Goal: Transaction & Acquisition: Subscribe to service/newsletter

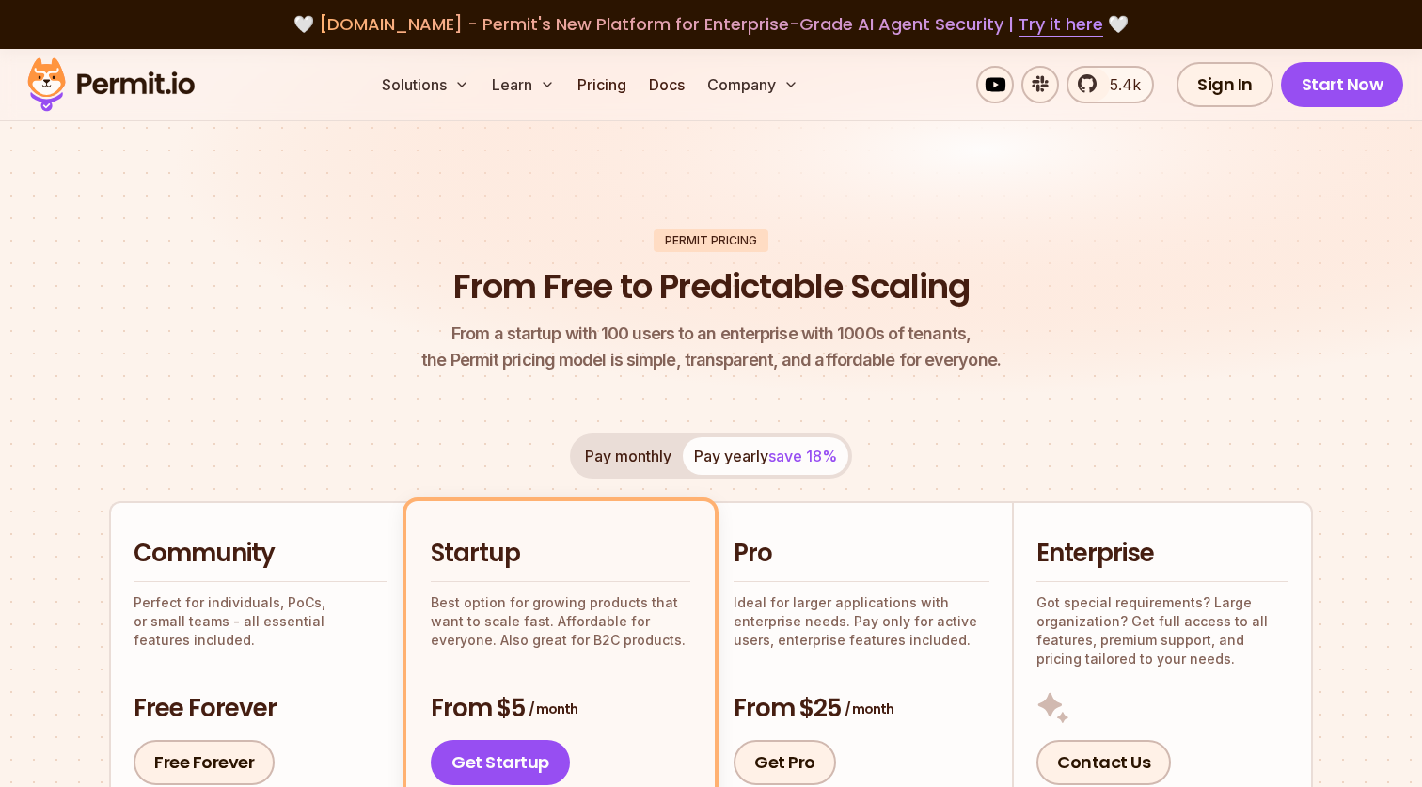
scroll to position [2167, 0]
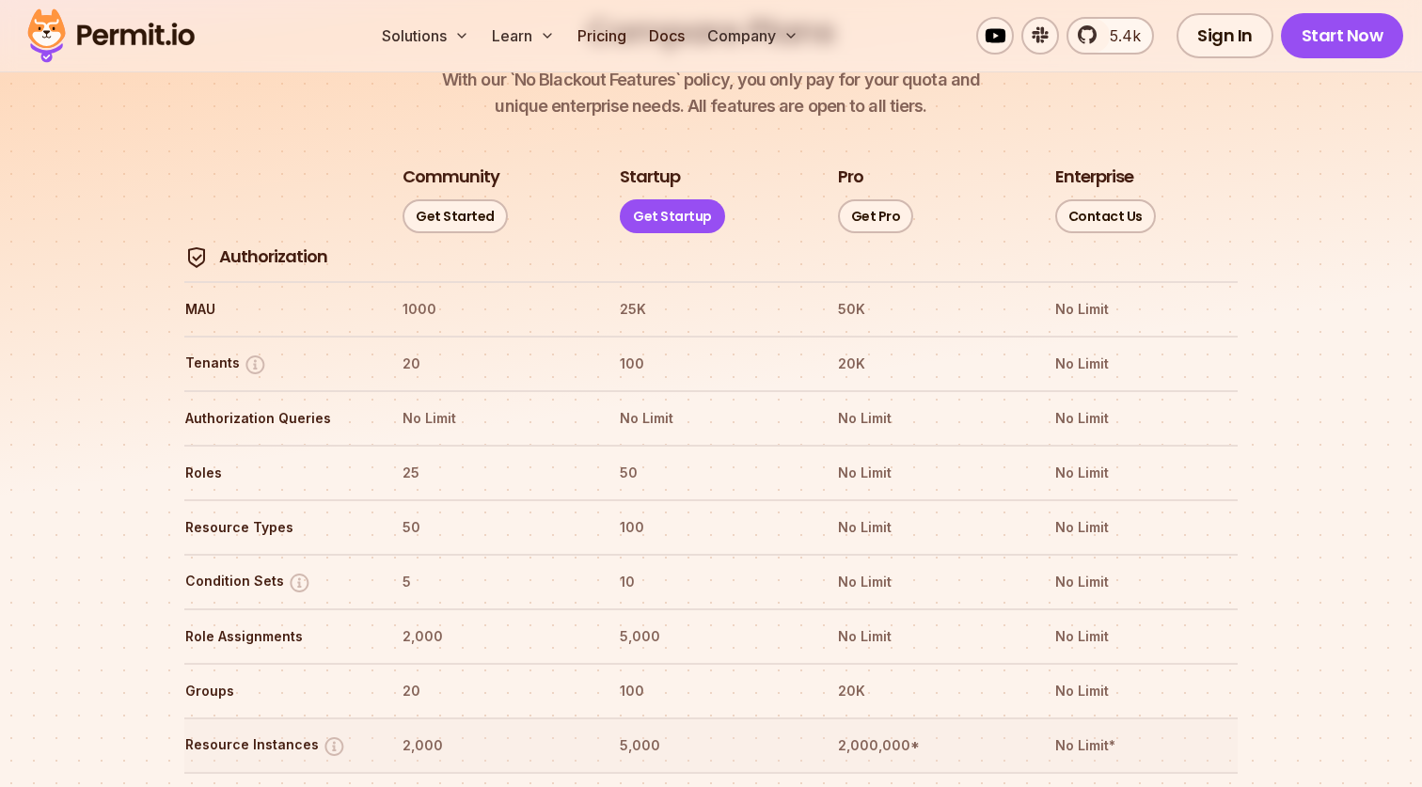
click at [657, 731] on th "5,000" at bounding box center [710, 746] width 183 height 30
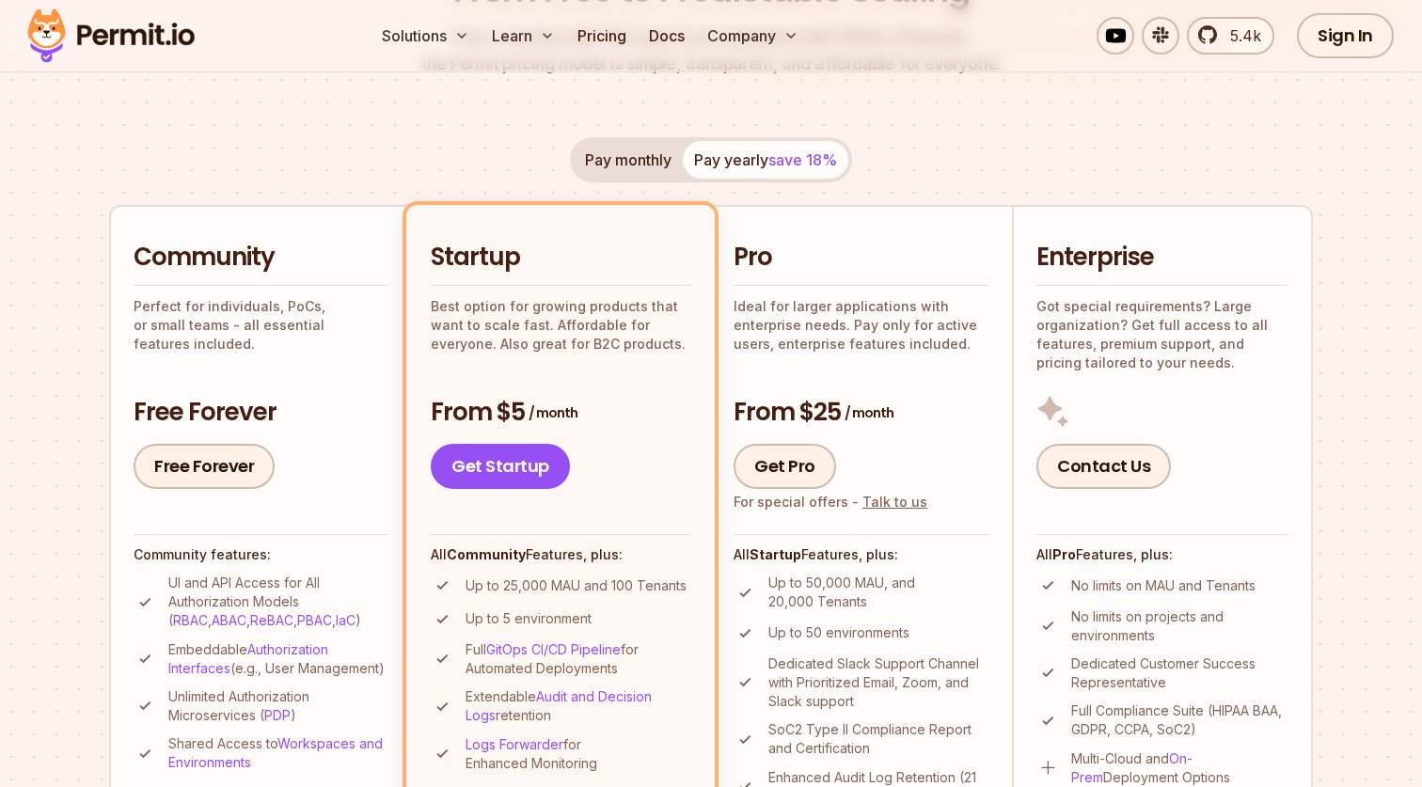
scroll to position [303, 0]
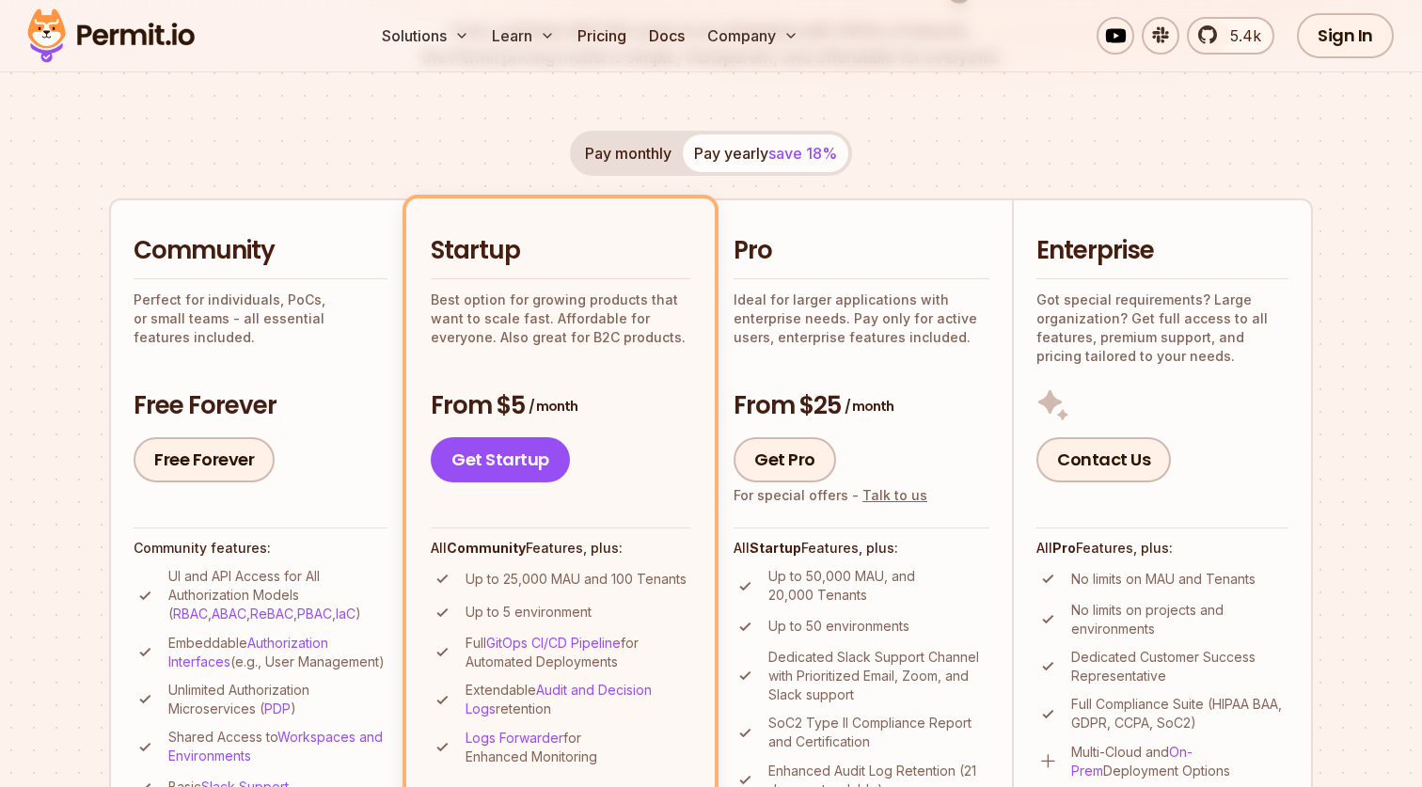
click at [784, 397] on h3 "From $25 / month" at bounding box center [862, 406] width 256 height 34
click at [914, 413] on h3 "From $25 / month" at bounding box center [862, 406] width 256 height 34
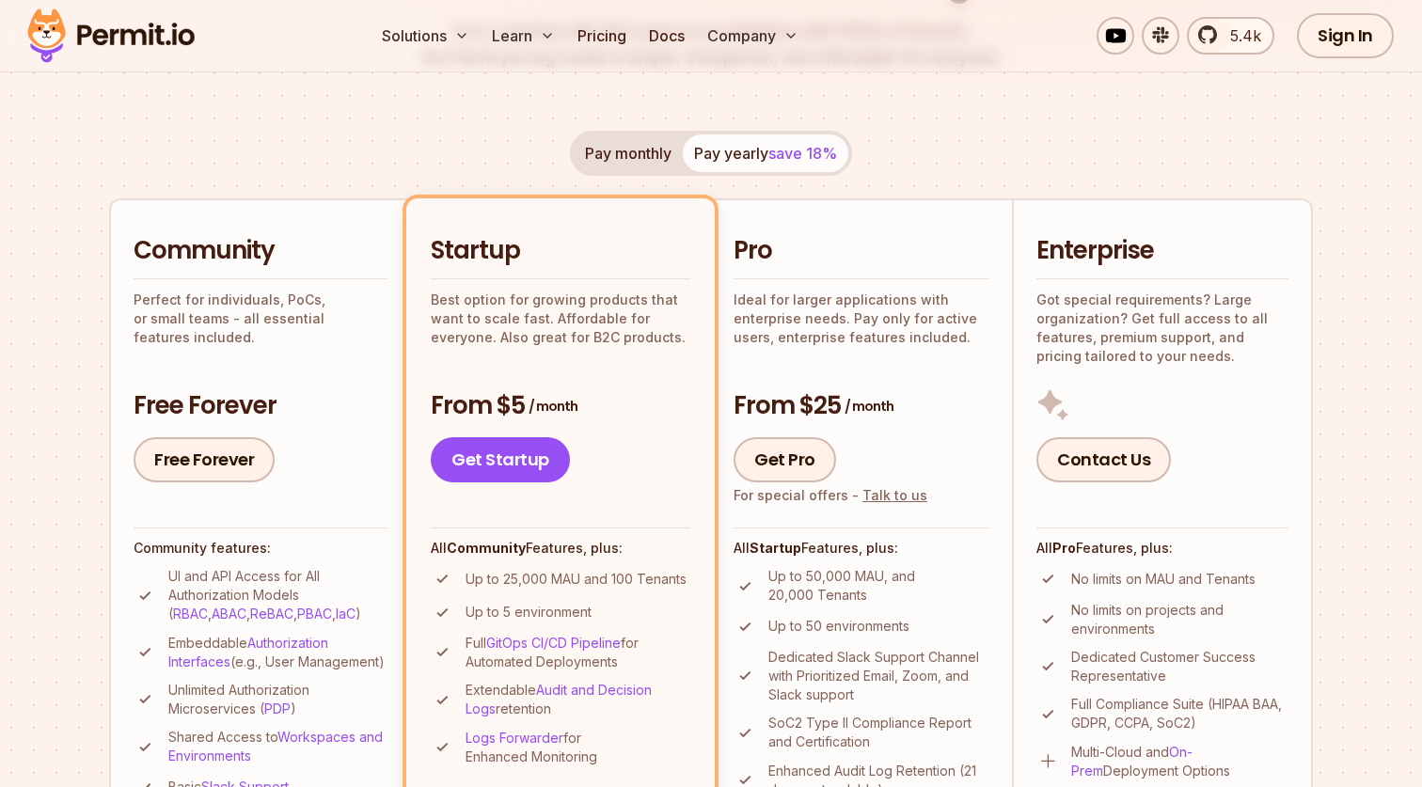
click at [914, 413] on h3 "From $25 / month" at bounding box center [862, 406] width 256 height 34
click at [936, 413] on h3 "From $25 / month" at bounding box center [862, 406] width 256 height 34
click at [785, 445] on link "Get Pro" at bounding box center [785, 459] width 103 height 45
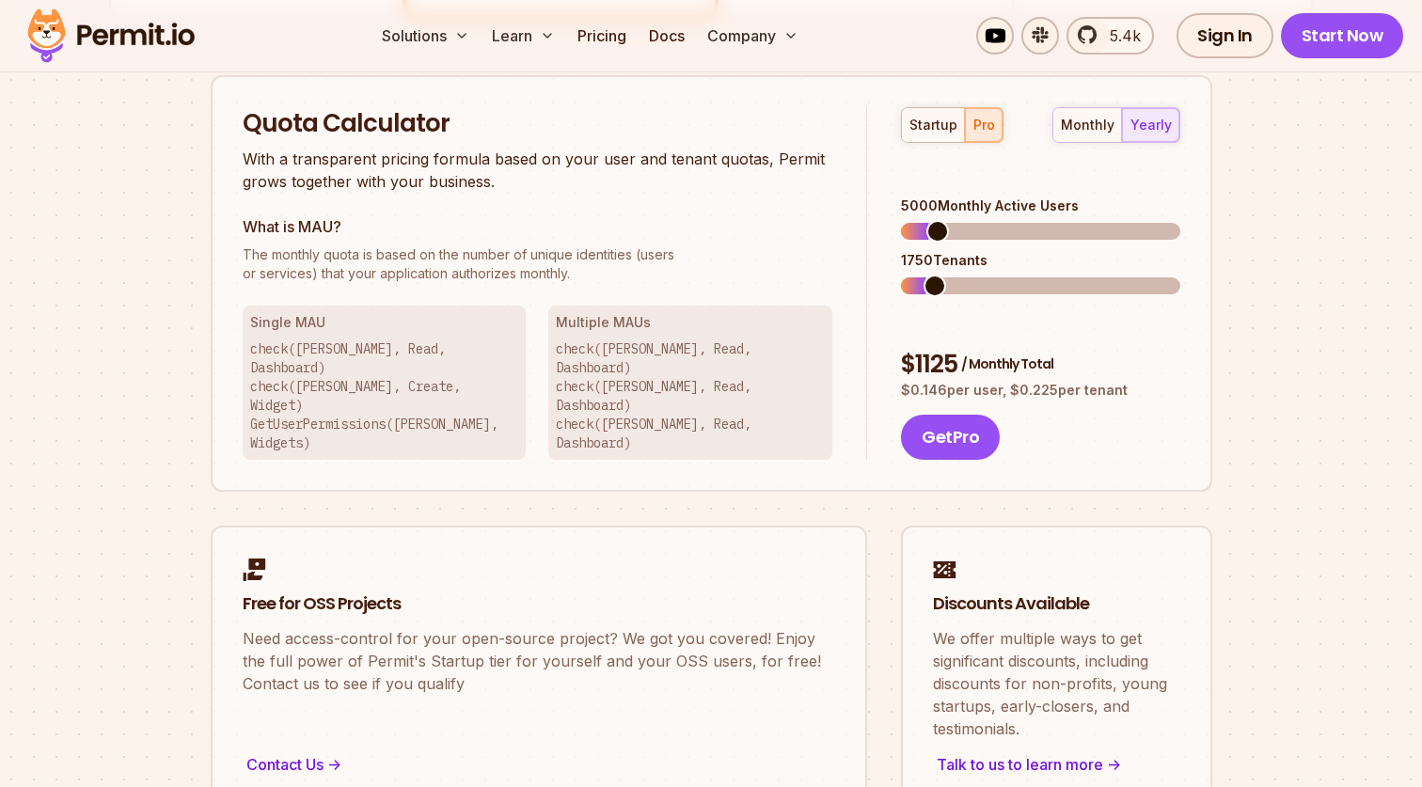
scroll to position [1200, 0]
click at [977, 219] on span at bounding box center [981, 230] width 23 height 23
click at [949, 219] on span at bounding box center [957, 230] width 23 height 23
click at [901, 274] on span at bounding box center [912, 285] width 23 height 23
click at [904, 219] on span at bounding box center [915, 230] width 23 height 23
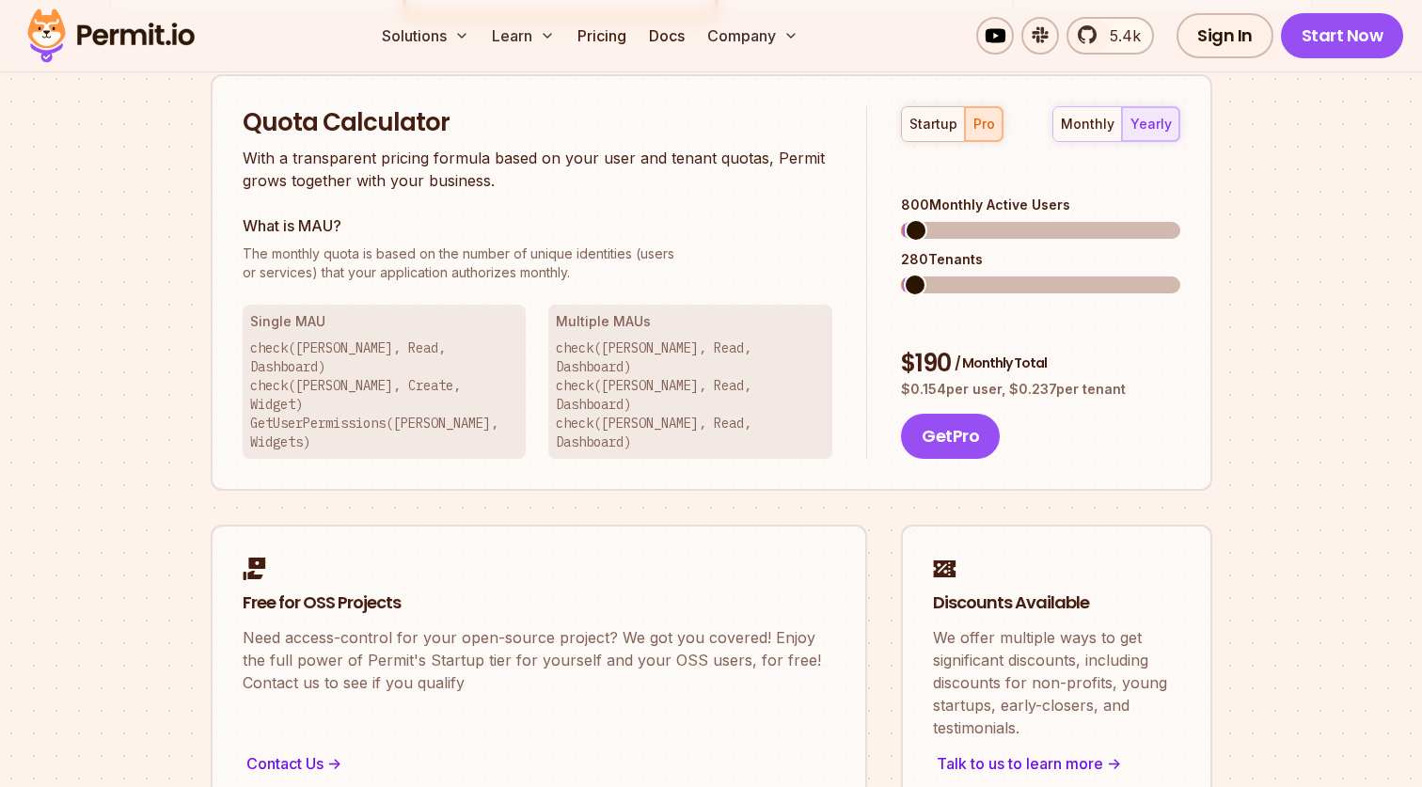
click at [906, 219] on span at bounding box center [916, 230] width 23 height 23
click at [901, 274] on span at bounding box center [912, 285] width 23 height 23
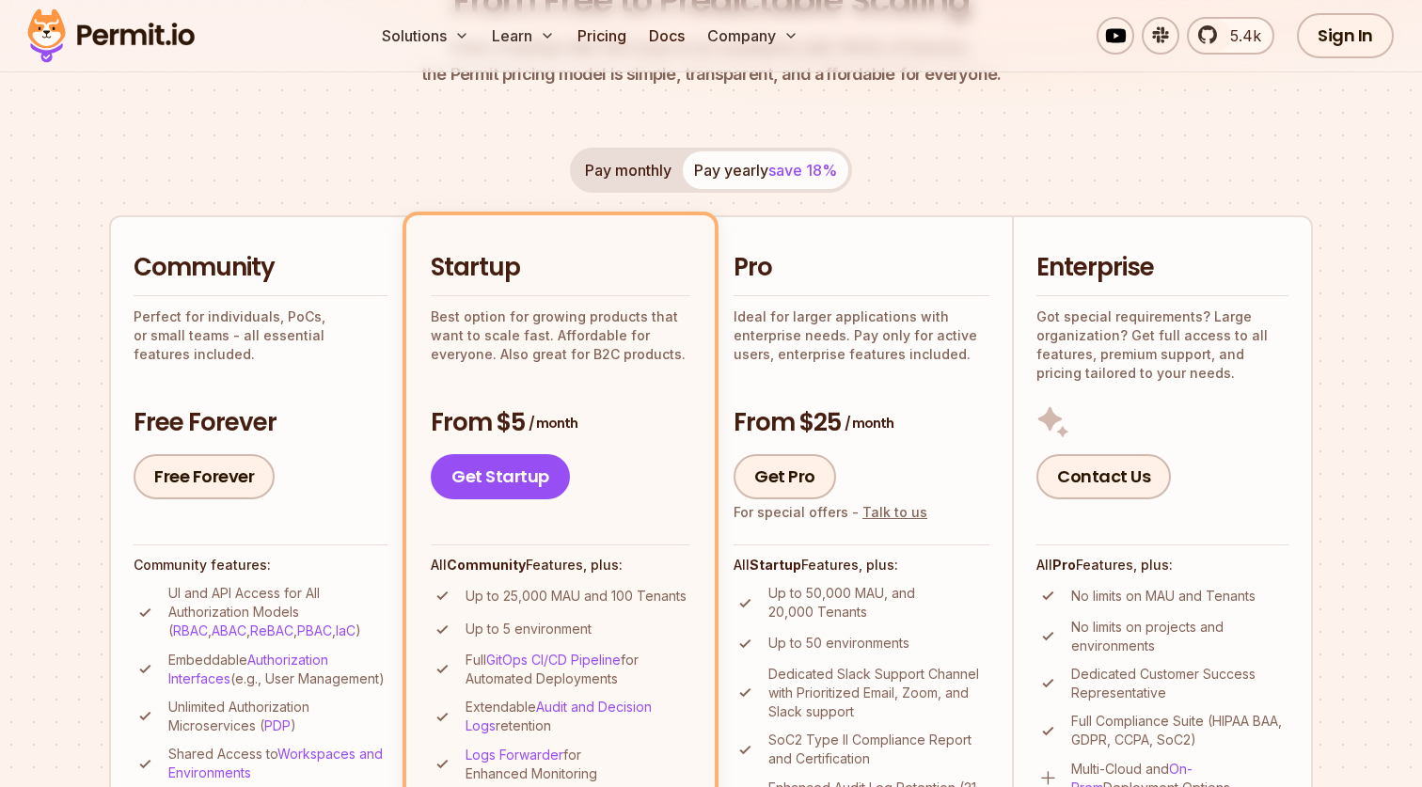
scroll to position [304, 0]
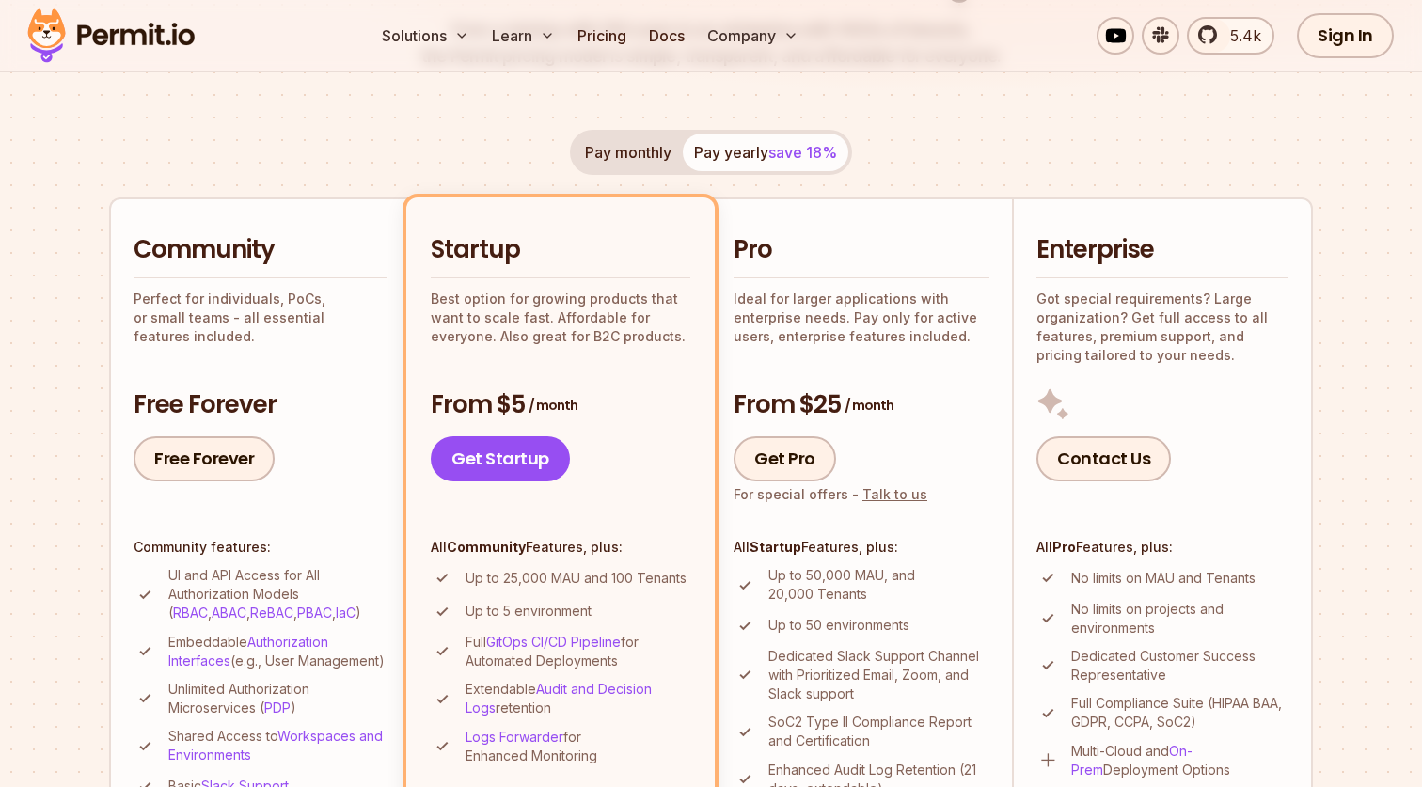
click at [655, 148] on button "Pay monthly" at bounding box center [628, 153] width 109 height 38
click at [726, 156] on button "Pay yearly save 18%" at bounding box center [766, 153] width 166 height 38
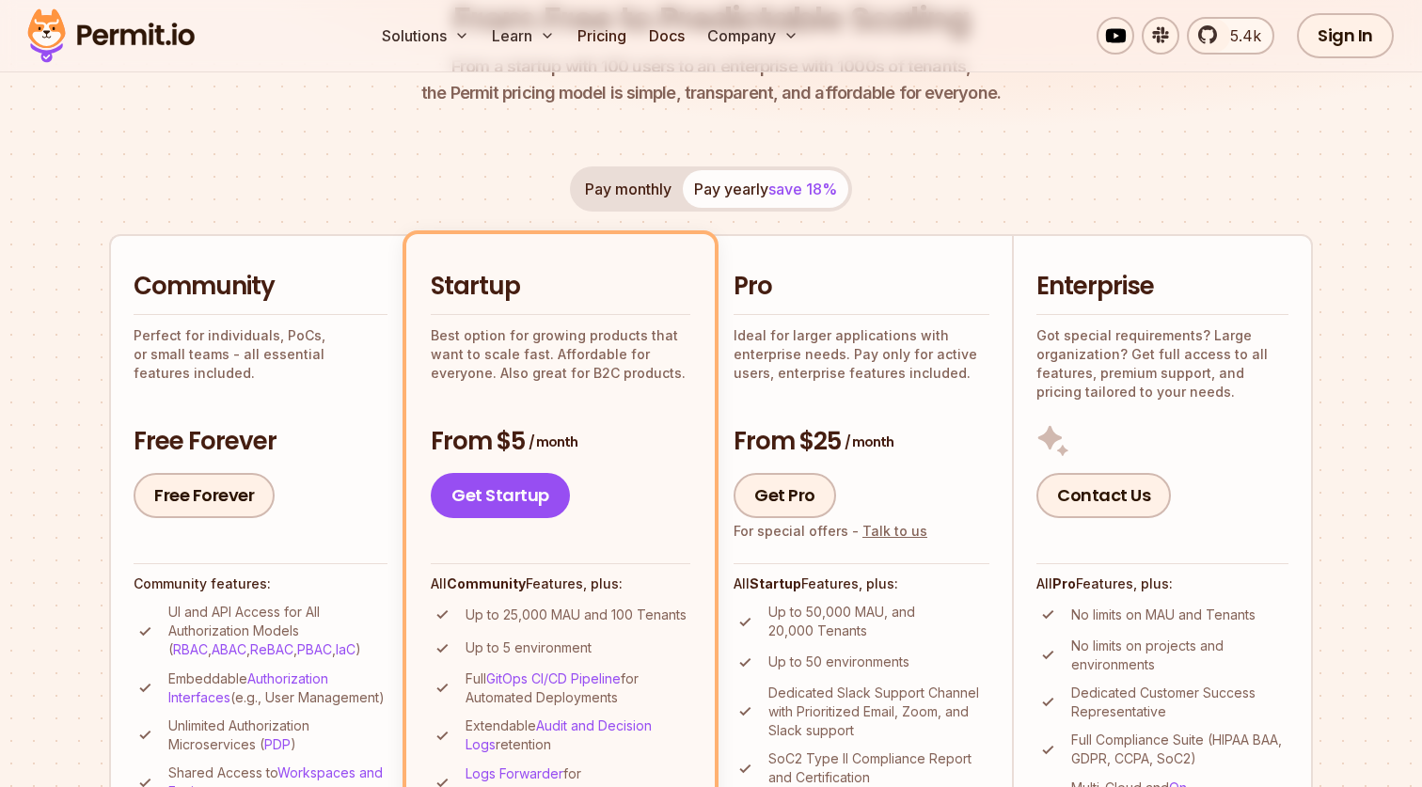
scroll to position [199, 0]
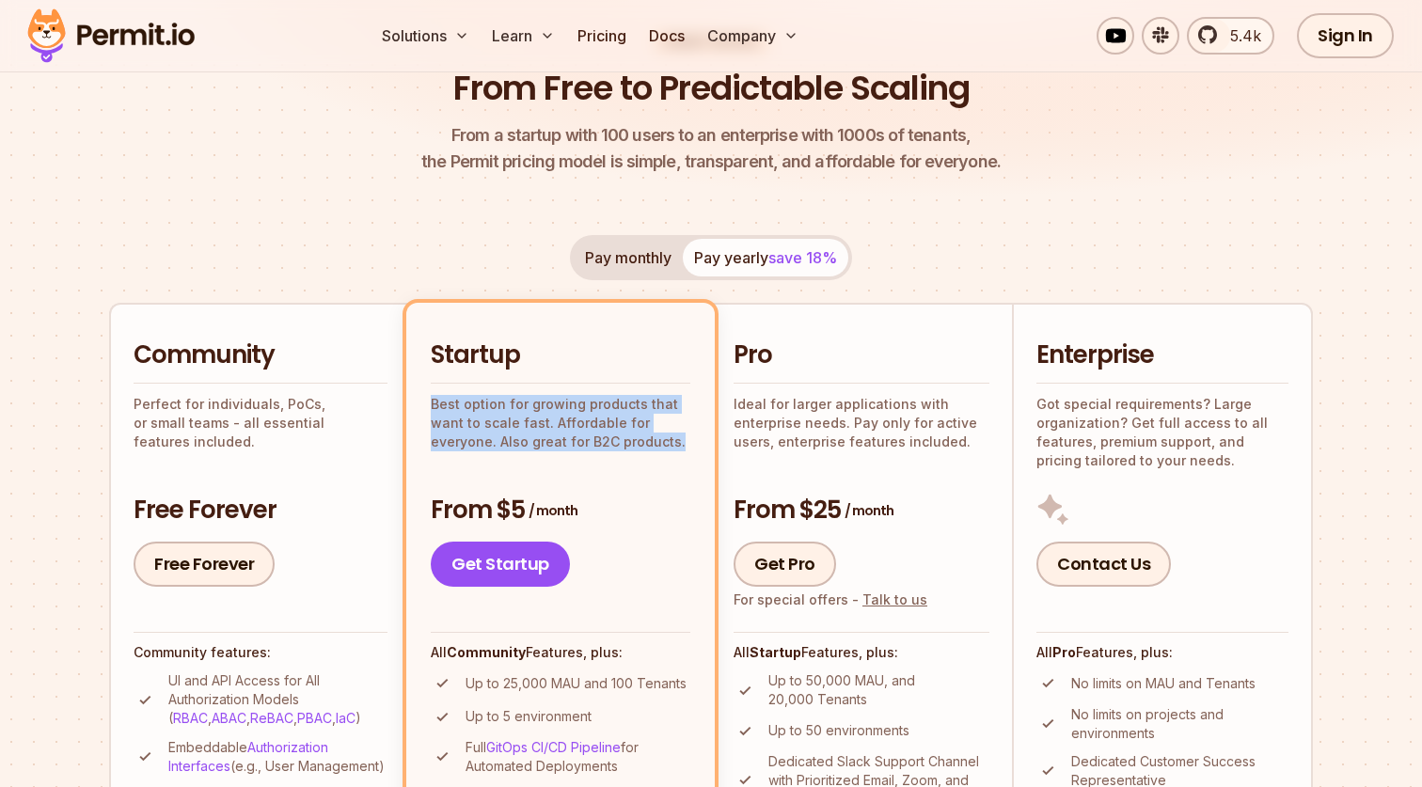
drag, startPoint x: 431, startPoint y: 400, endPoint x: 686, endPoint y: 445, distance: 258.9
click at [686, 445] on p "Best option for growing products that want to scale fast. Affordable for everyo…" at bounding box center [561, 423] width 260 height 56
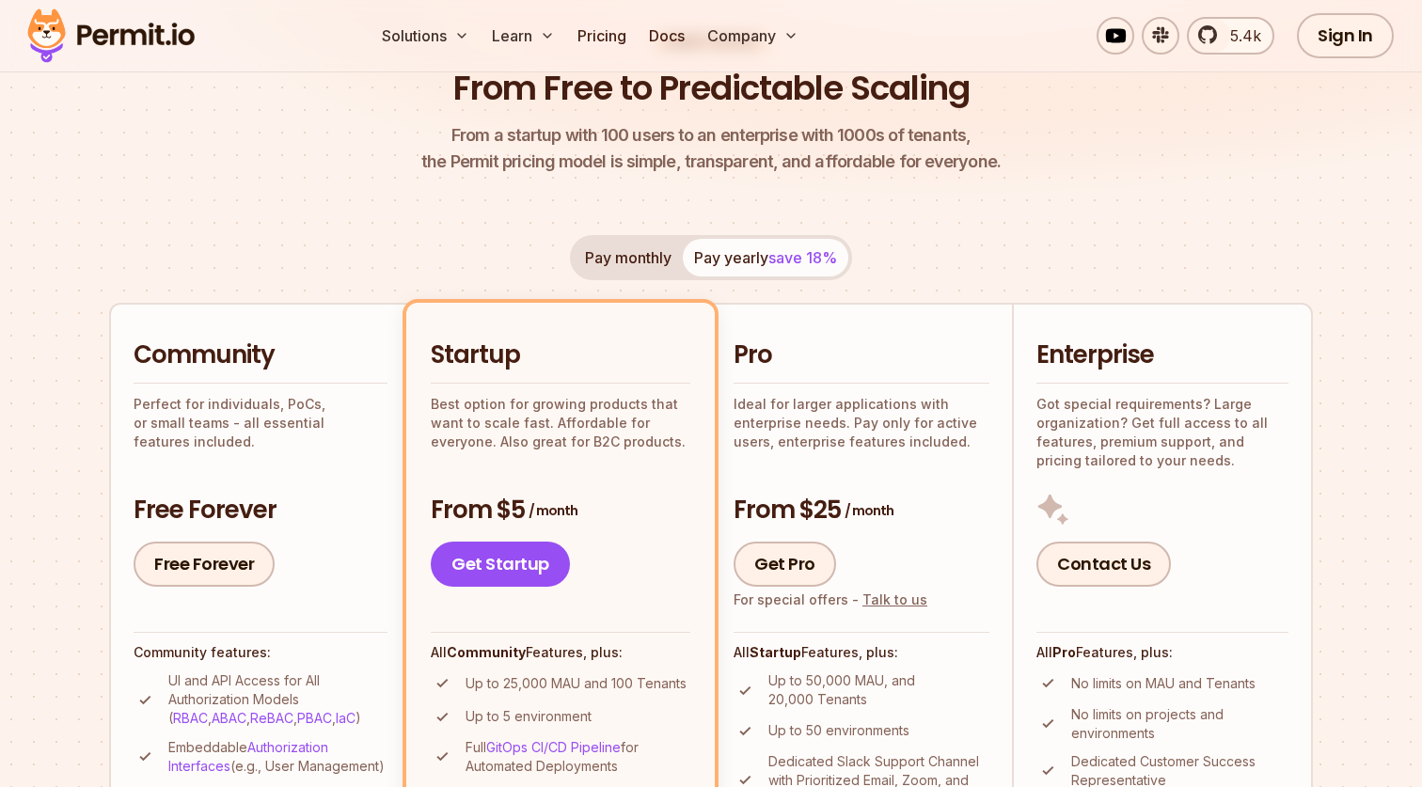
click at [856, 431] on p "Ideal for larger applications with enterprise needs. Pay only for active users,…" at bounding box center [862, 423] width 256 height 56
click at [888, 459] on div "Pro Ideal for larger applications with enterprise needs. Pay only for active us…" at bounding box center [862, 463] width 256 height 248
click at [455, 430] on p "Best option for growing products that want to scale fast. Affordable for everyo…" at bounding box center [561, 423] width 260 height 56
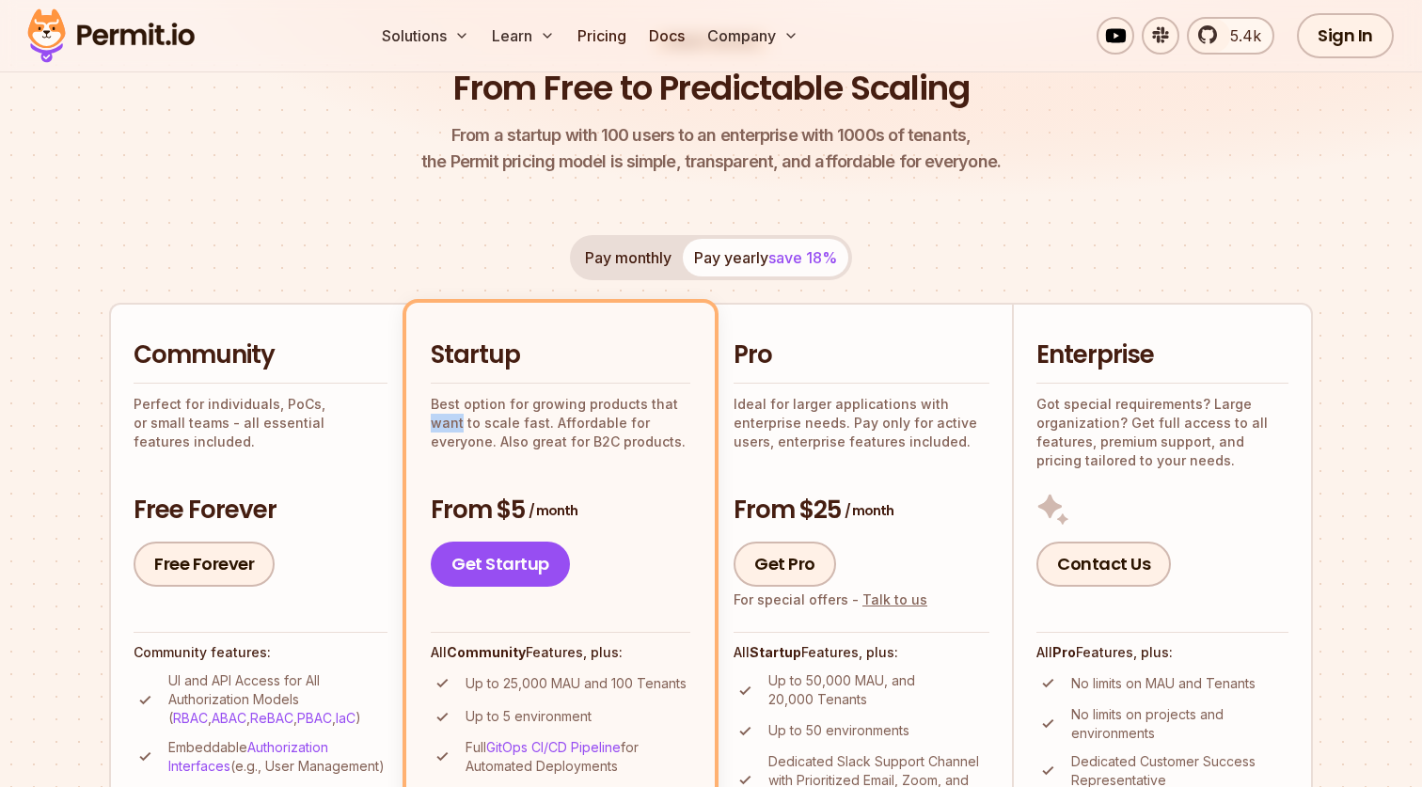
click at [455, 430] on p "Best option for growing products that want to scale fast. Affordable for everyo…" at bounding box center [561, 423] width 260 height 56
click at [504, 444] on p "Best option for growing products that want to scale fast. Affordable for everyo…" at bounding box center [561, 423] width 260 height 56
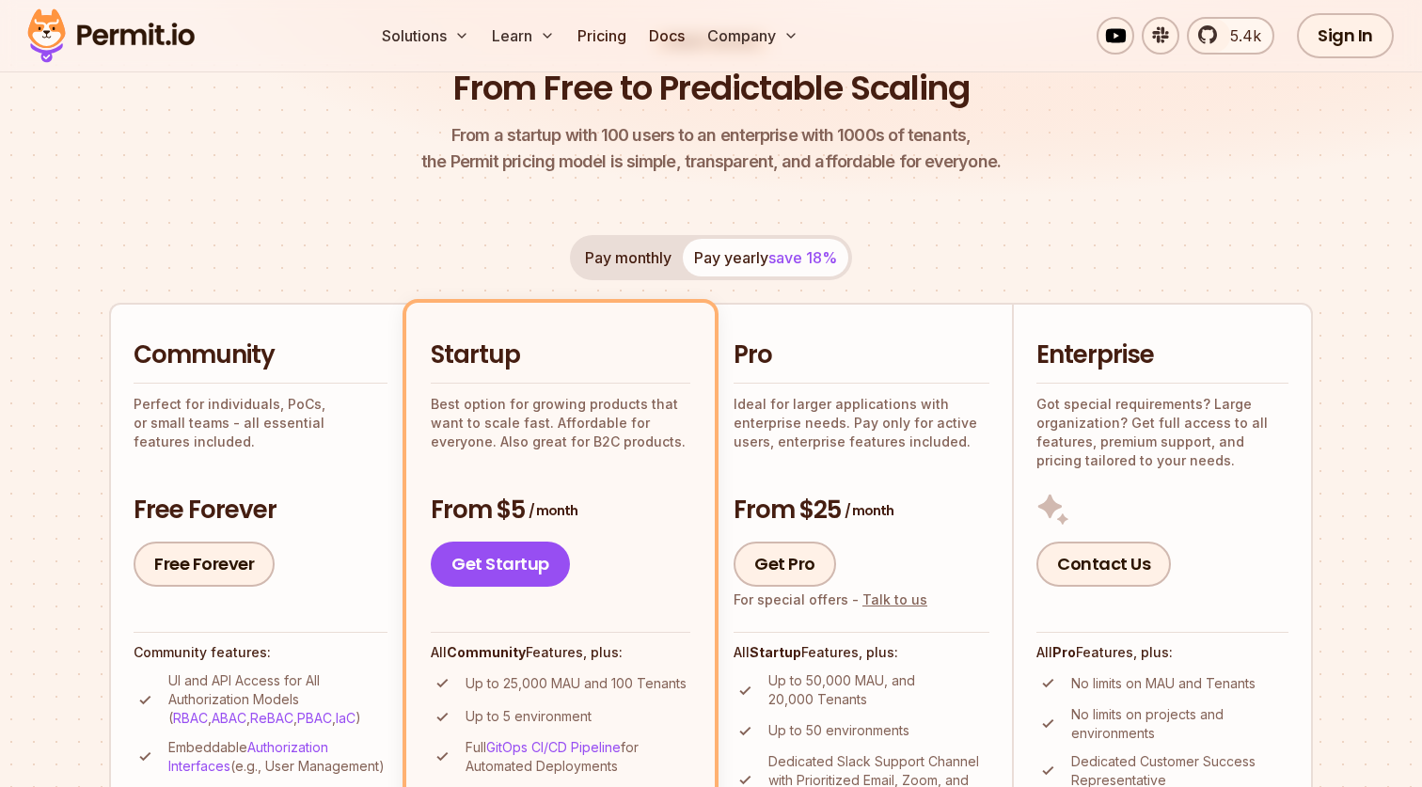
click at [584, 452] on div "Startup Best option for growing products that want to scale fast. Affordable fo…" at bounding box center [561, 463] width 260 height 248
click at [613, 474] on div "Startup Best option for growing products that want to scale fast. Affordable fo…" at bounding box center [561, 463] width 260 height 248
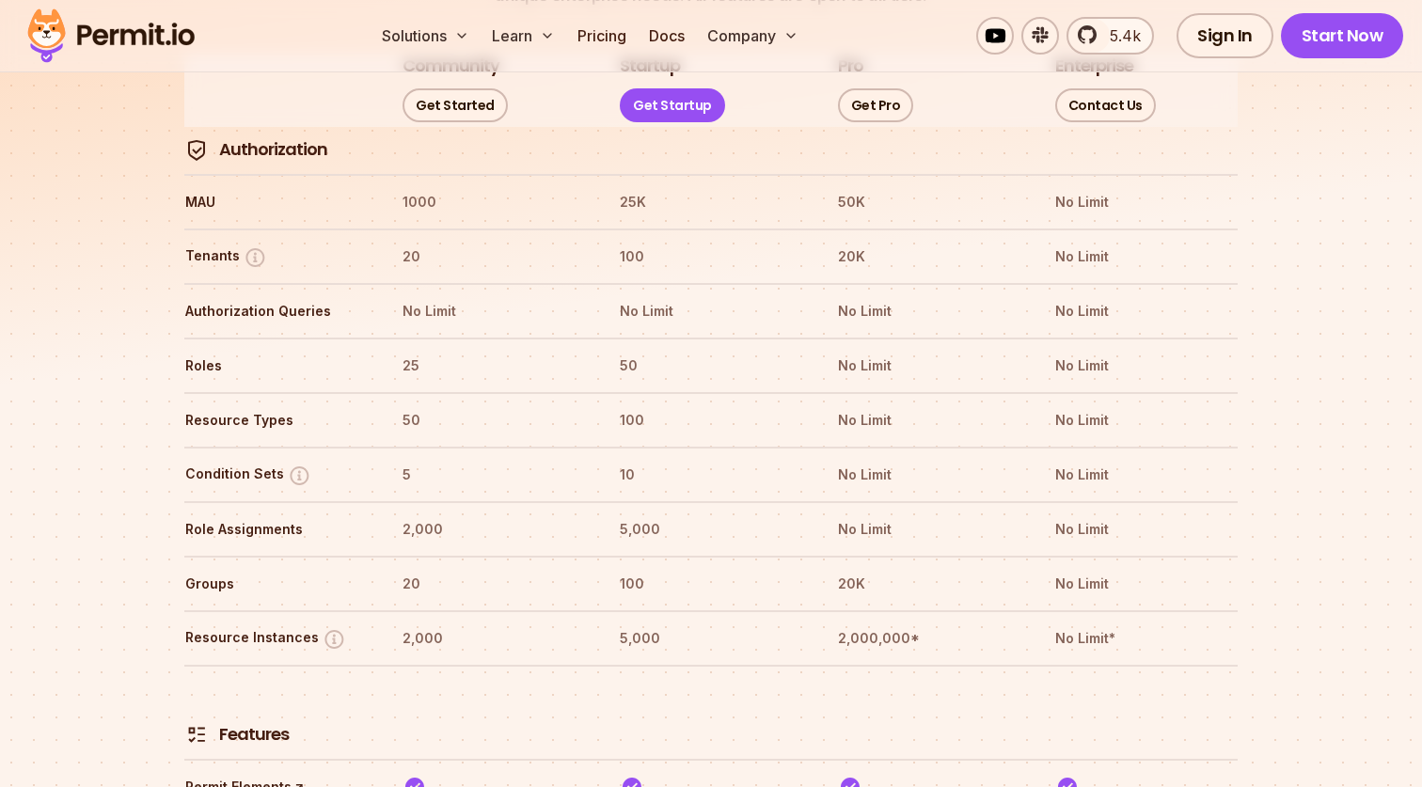
scroll to position [2317, 0]
